Goal: Task Accomplishment & Management: Manage account settings

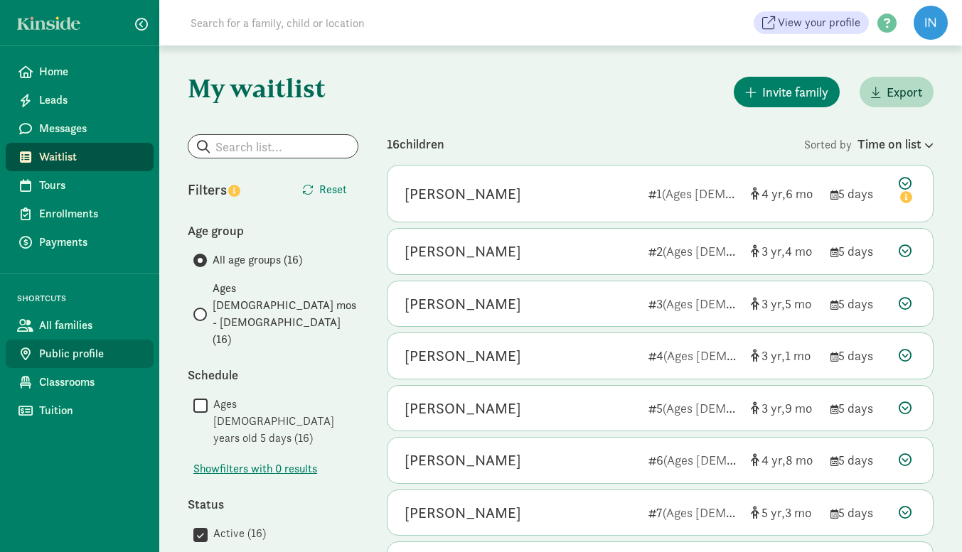
click at [82, 349] on span "Public profile" at bounding box center [90, 353] width 103 height 17
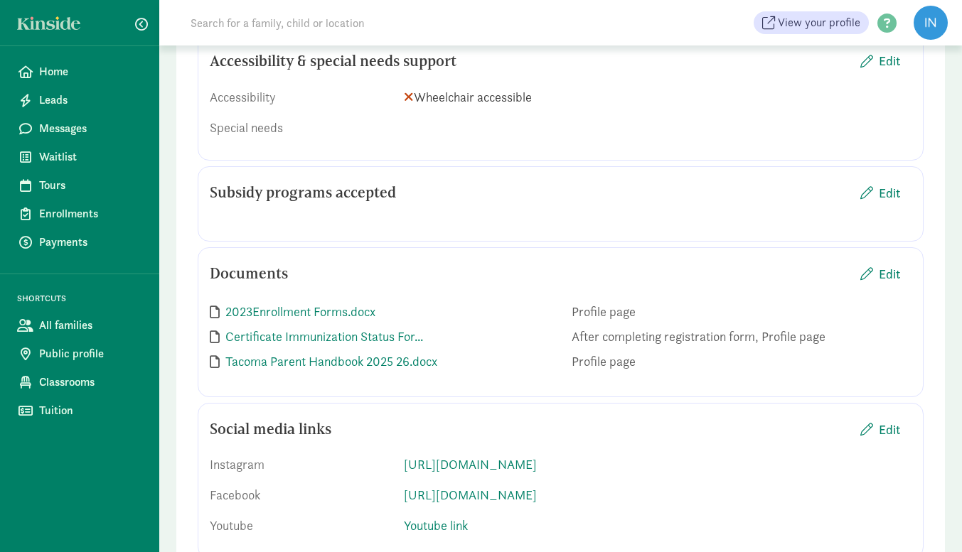
scroll to position [2238, 0]
click at [890, 201] on span "Edit" at bounding box center [888, 191] width 21 height 19
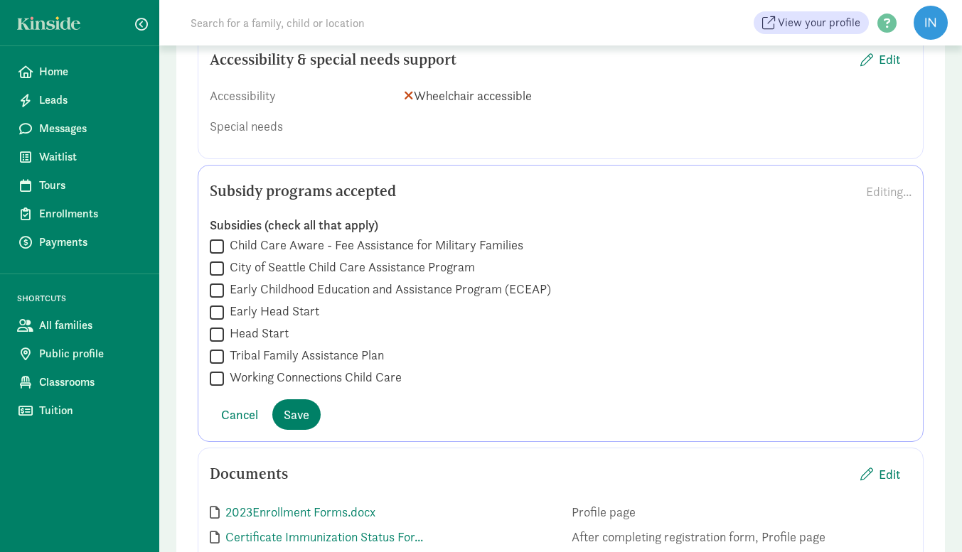
click at [219, 388] on input "Working Connections Child Care" at bounding box center [217, 378] width 14 height 19
checkbox input "true"
click at [299, 424] on span "Save" at bounding box center [297, 414] width 26 height 19
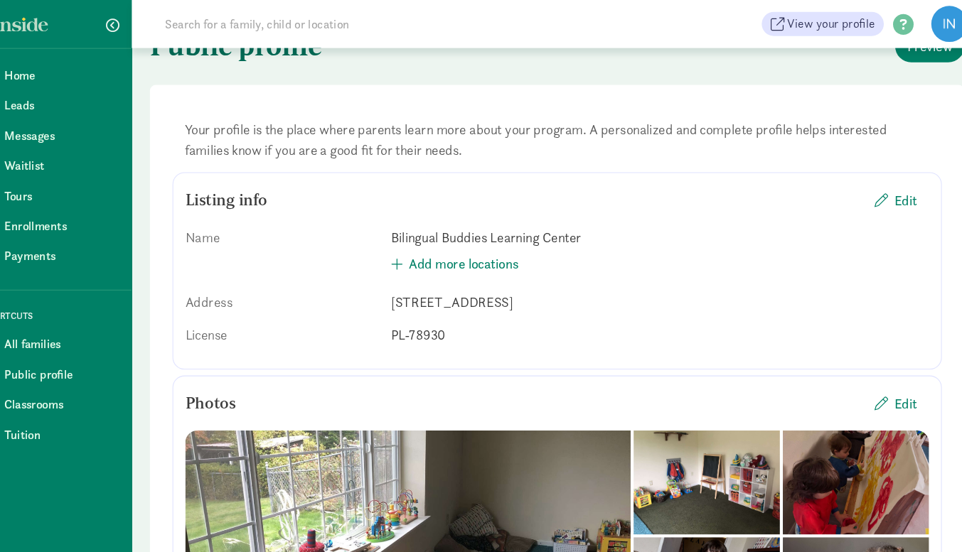
scroll to position [0, 0]
